Goal: Ask a question

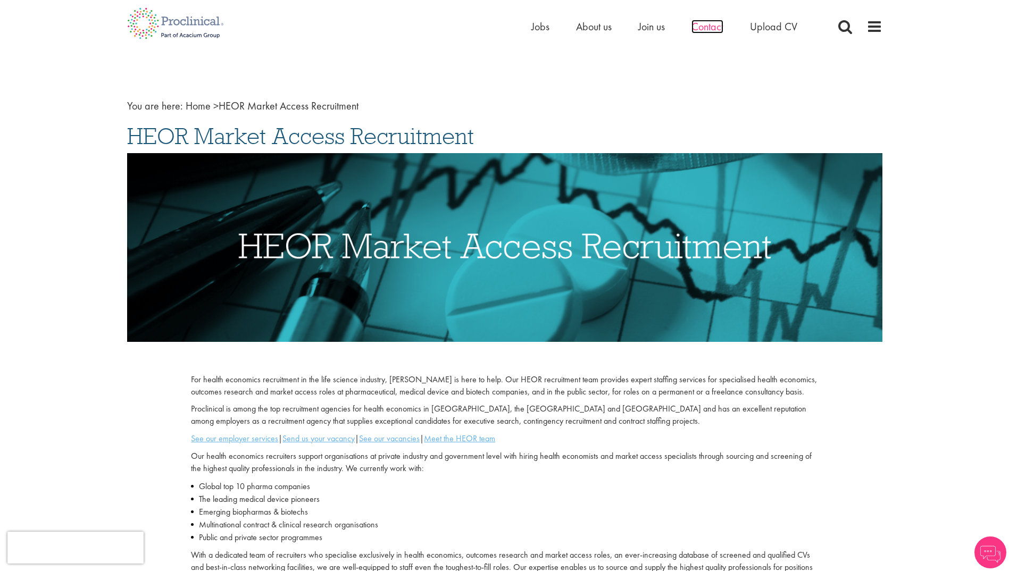
click at [710, 26] on span "Contact" at bounding box center [707, 27] width 32 height 14
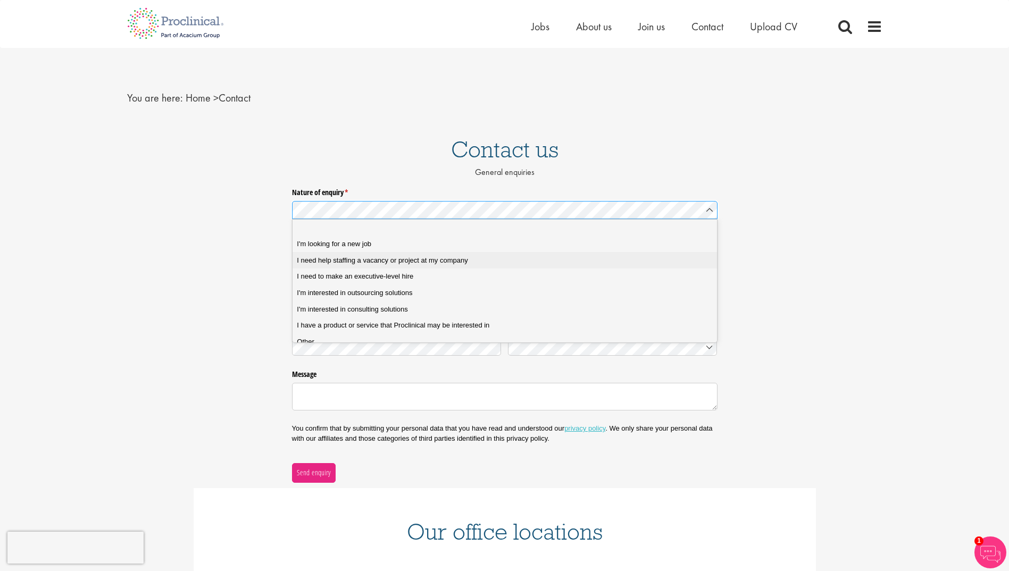
click at [390, 257] on span "I need help staffing a vacancy or project at my company" at bounding box center [382, 261] width 171 height 10
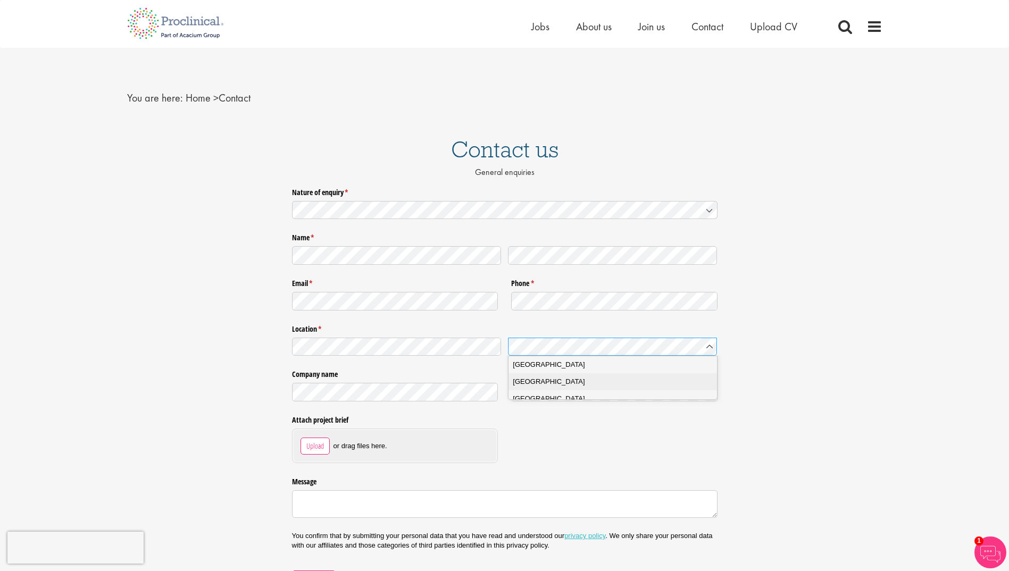
click at [531, 380] on span "[GEOGRAPHIC_DATA]" at bounding box center [549, 381] width 72 height 11
drag, startPoint x: 341, startPoint y: 510, endPoint x: 332, endPoint y: 495, distance: 17.1
click at [340, 508] on textarea "Message" at bounding box center [504, 504] width 425 height 28
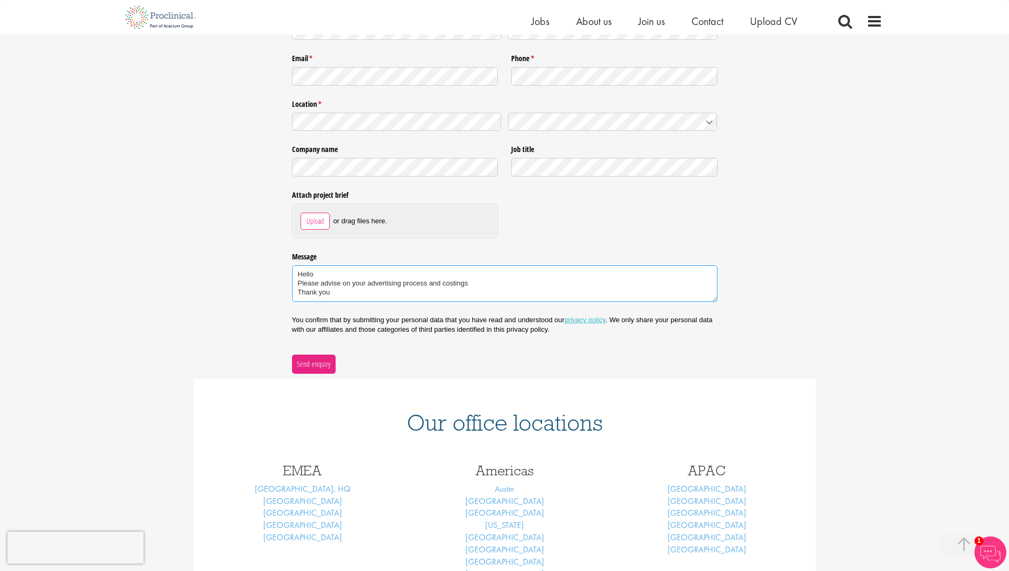
scroll to position [213, 0]
type textarea "Hello Please advise on your advertising process and costings Thank you"
click at [311, 358] on span "Send enquiry" at bounding box center [313, 363] width 35 height 12
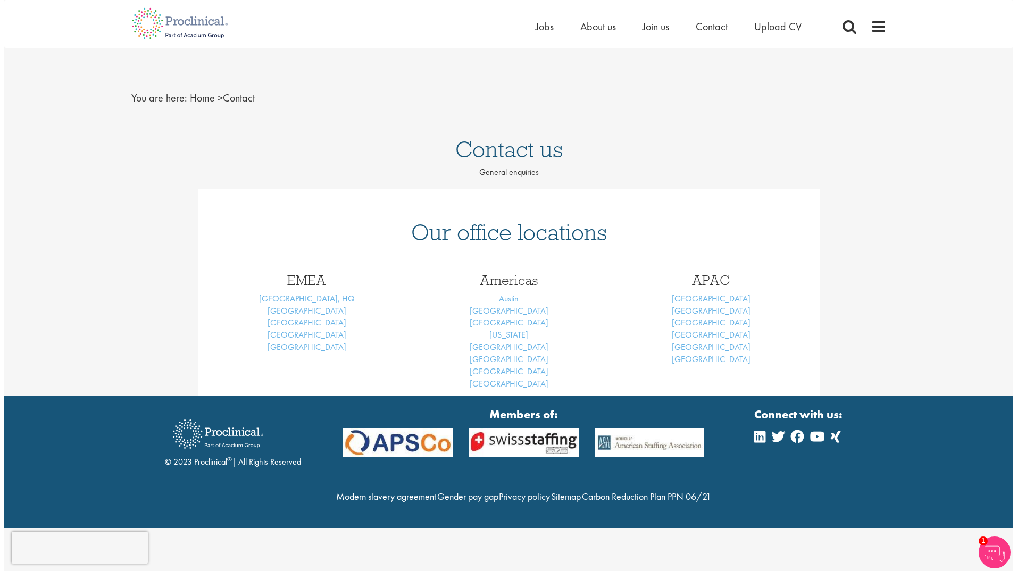
scroll to position [0, 0]
